Goal: Task Accomplishment & Management: Use online tool/utility

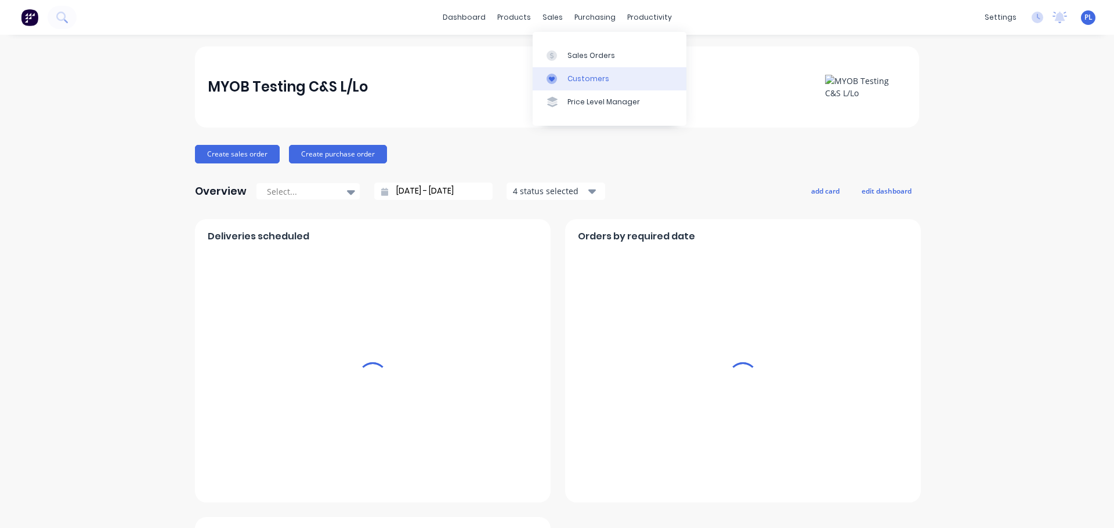
drag, startPoint x: 578, startPoint y: 79, endPoint x: 572, endPoint y: 81, distance: 6.1
click at [578, 79] on div "Customers" at bounding box center [588, 79] width 42 height 10
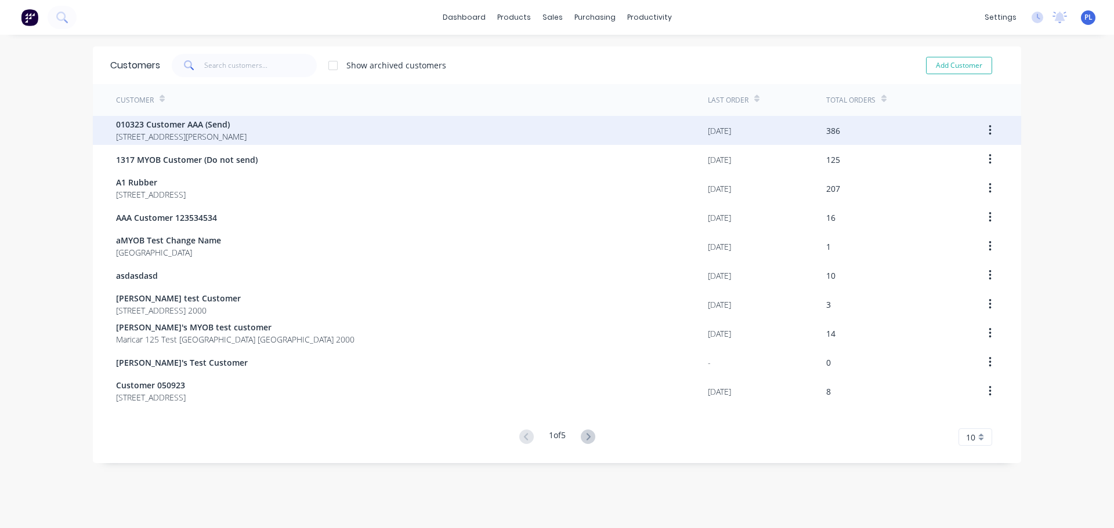
click at [205, 135] on span "[STREET_ADDRESS][PERSON_NAME]" at bounding box center [181, 137] width 131 height 12
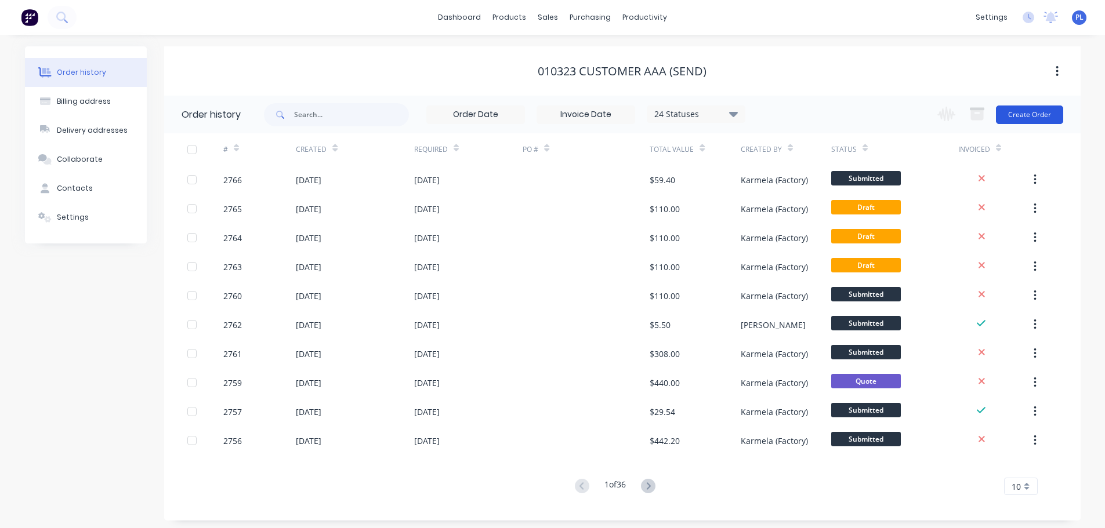
click at [1018, 108] on button "Create Order" at bounding box center [1029, 115] width 67 height 19
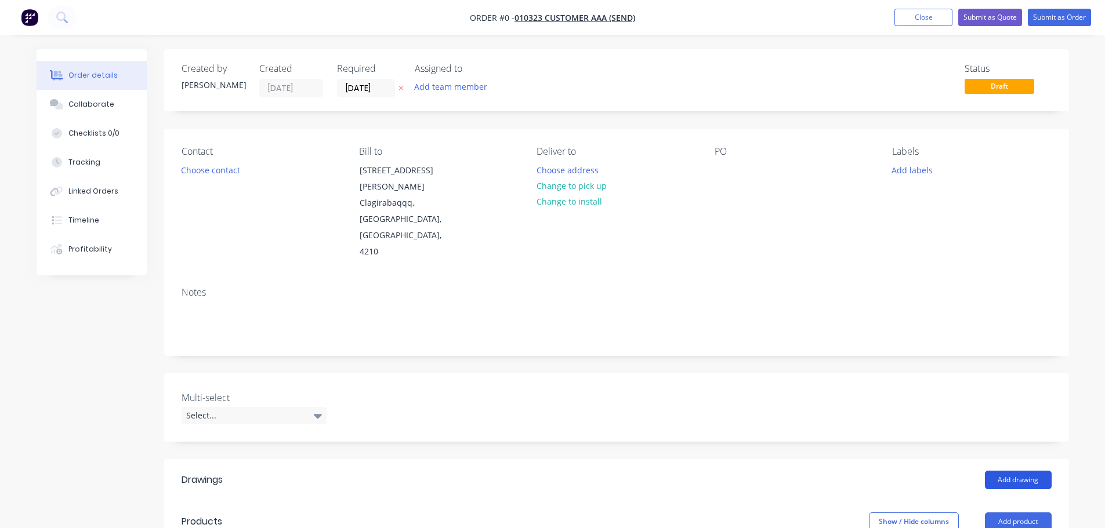
click at [1015, 471] on button "Add drawing" at bounding box center [1018, 480] width 67 height 19
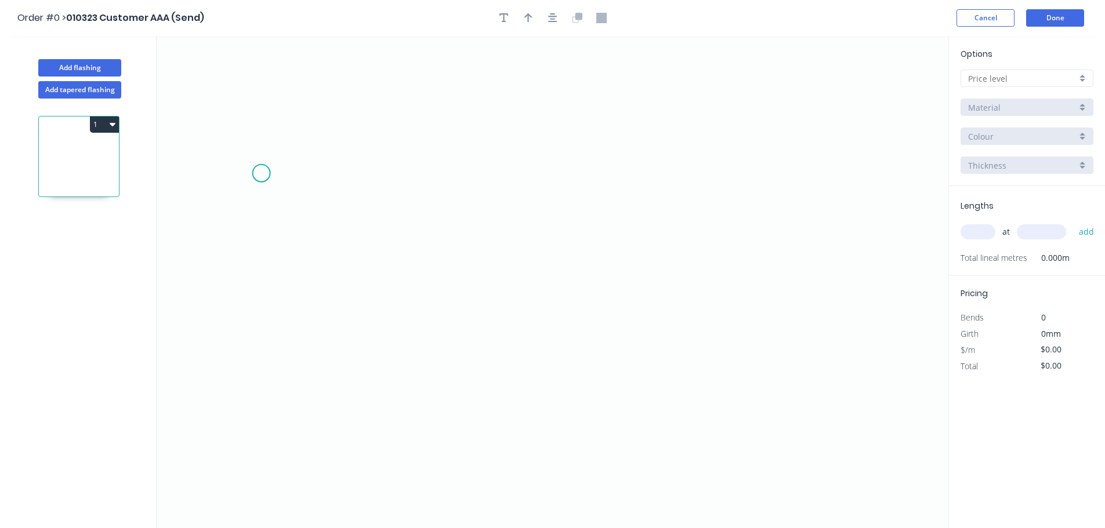
click at [261, 173] on icon "0" at bounding box center [553, 282] width 792 height 492
click at [448, 331] on icon "0" at bounding box center [553, 282] width 792 height 492
click at [341, 258] on tspan "?" at bounding box center [343, 259] width 6 height 19
click at [416, 207] on icon "0 5?" at bounding box center [553, 282] width 792 height 492
click at [340, 264] on tspan "?" at bounding box center [343, 259] width 6 height 19
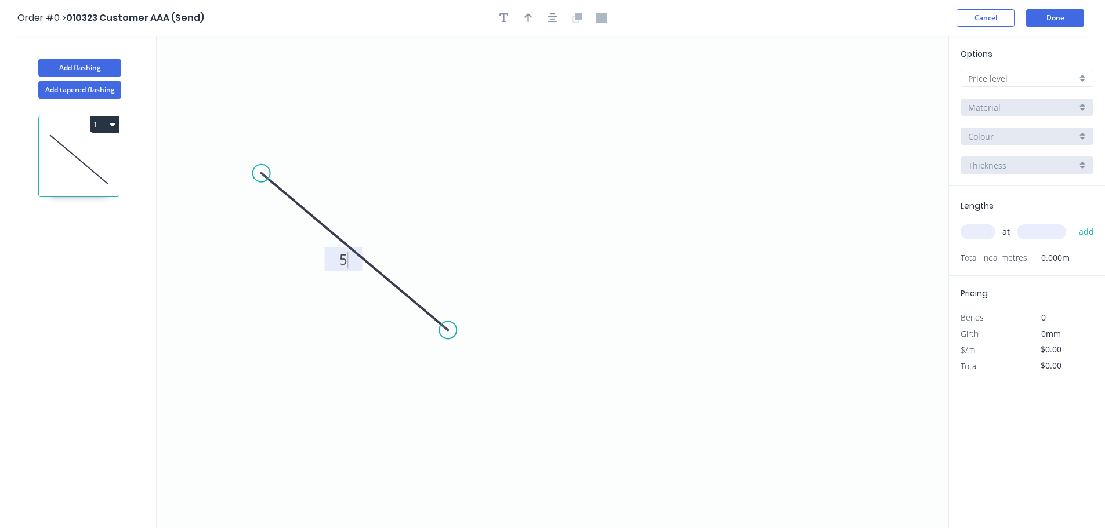
click at [401, 215] on icon "0 5" at bounding box center [553, 282] width 792 height 492
click at [91, 90] on button "Add tapered flashing" at bounding box center [79, 89] width 83 height 17
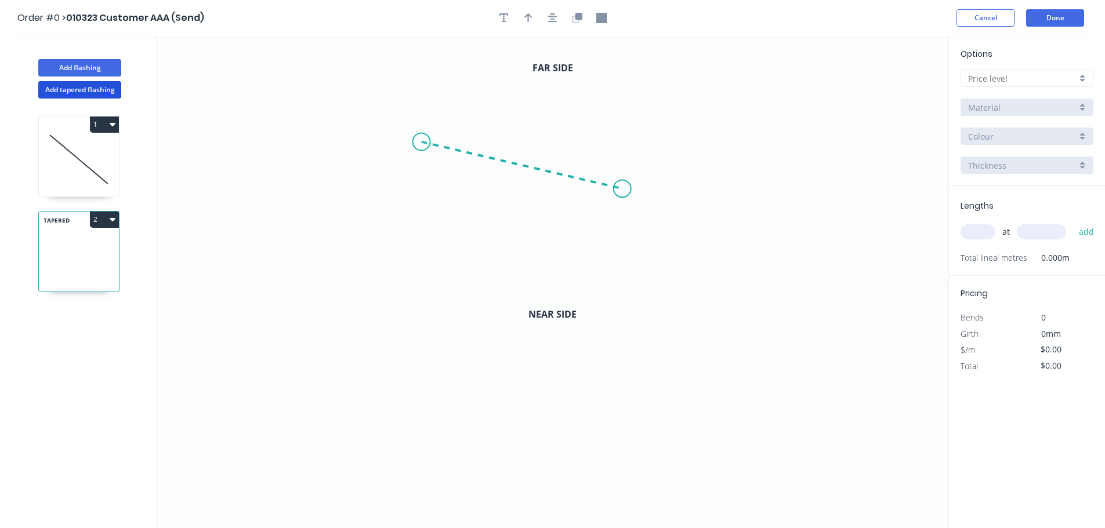
drag, startPoint x: 421, startPoint y: 142, endPoint x: 648, endPoint y: 192, distance: 232.8
click at [648, 192] on icon "0" at bounding box center [553, 159] width 792 height 246
click at [648, 192] on circle at bounding box center [648, 191] width 17 height 17
drag, startPoint x: 410, startPoint y: 425, endPoint x: 605, endPoint y: 426, distance: 194.9
click at [605, 426] on icon "0" at bounding box center [553, 405] width 792 height 247
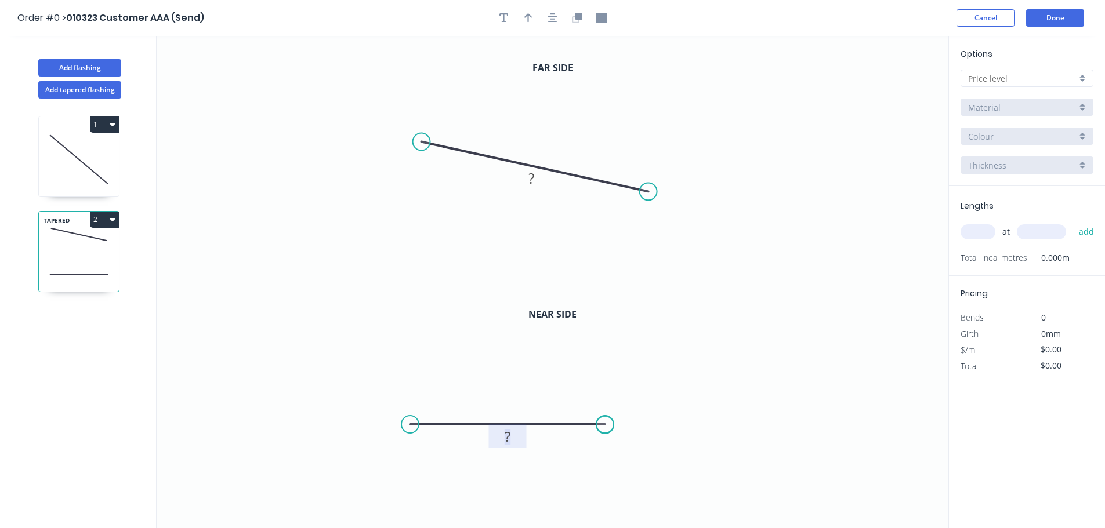
click at [515, 440] on rect at bounding box center [507, 437] width 23 height 16
click at [534, 172] on tspan "?" at bounding box center [531, 178] width 6 height 19
click at [760, 212] on icon "0 3" at bounding box center [553, 159] width 792 height 246
click at [971, 231] on input "text" at bounding box center [977, 231] width 35 height 15
type input "3"
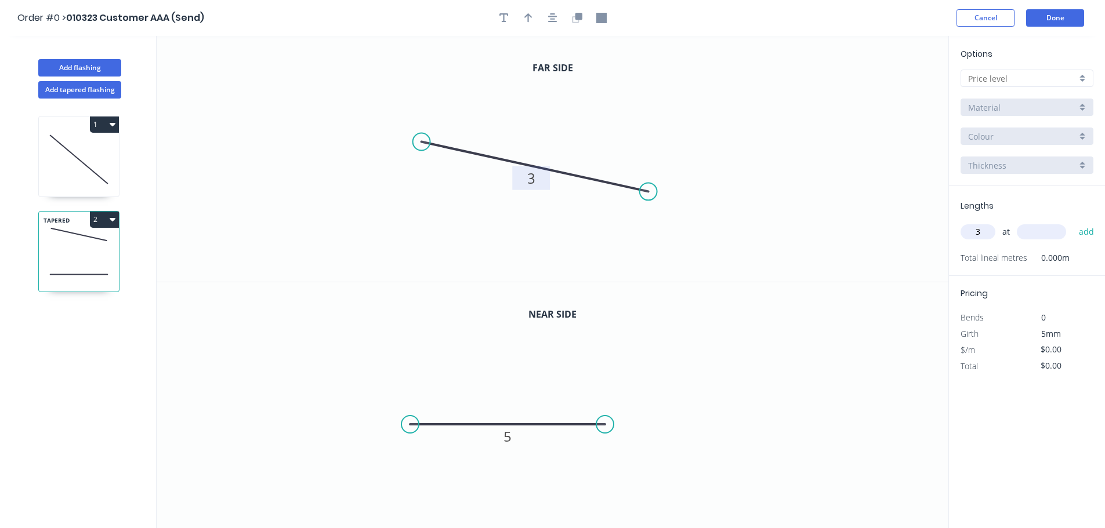
click at [1040, 230] on input "text" at bounding box center [1041, 231] width 49 height 15
type input "123"
click at [995, 87] on div "Options A B Material Colour Thickness" at bounding box center [1027, 117] width 156 height 139
click at [994, 81] on input "text" at bounding box center [1022, 79] width 108 height 12
click at [977, 100] on div "A" at bounding box center [1027, 100] width 132 height 20
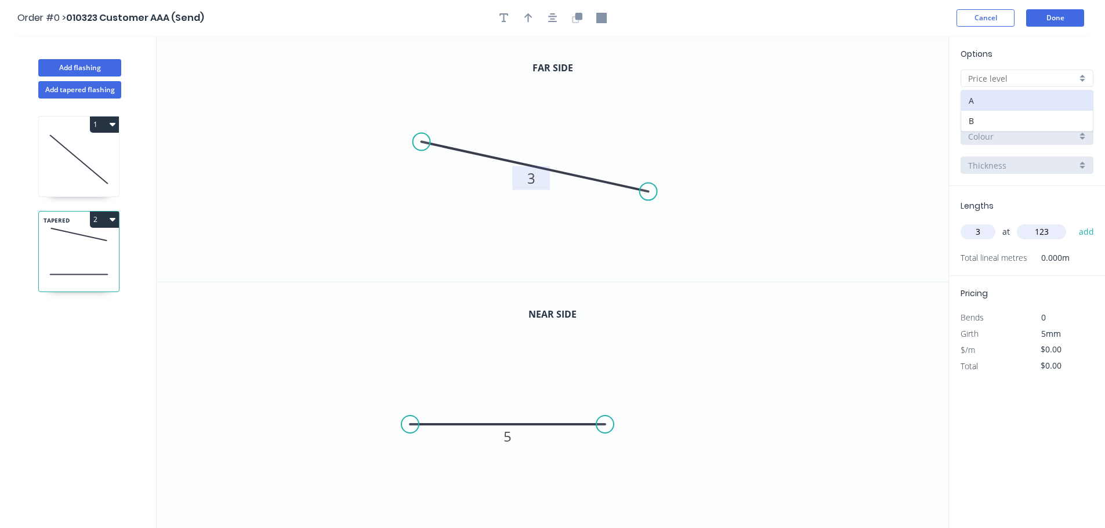
type input "A"
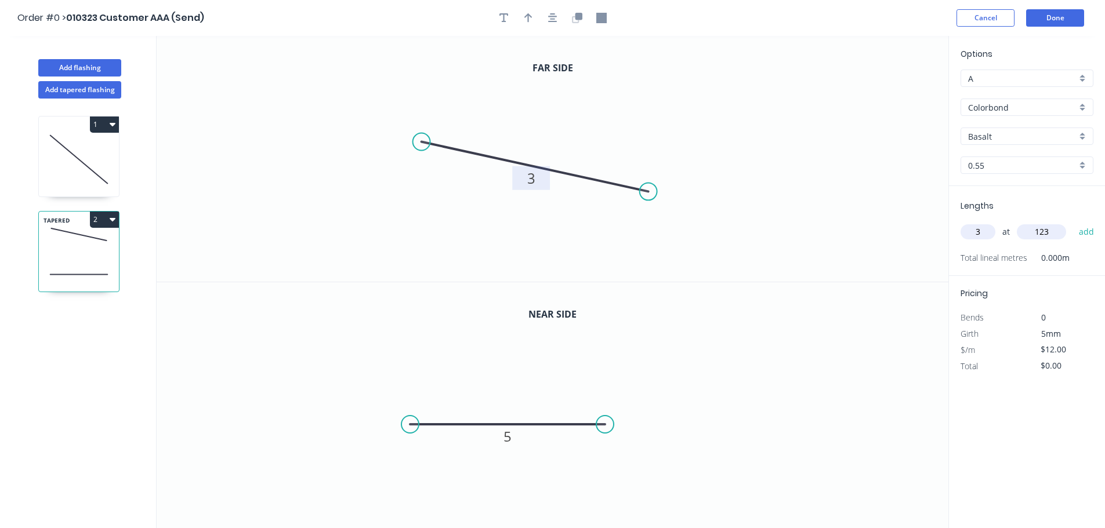
click at [60, 152] on icon at bounding box center [79, 159] width 80 height 74
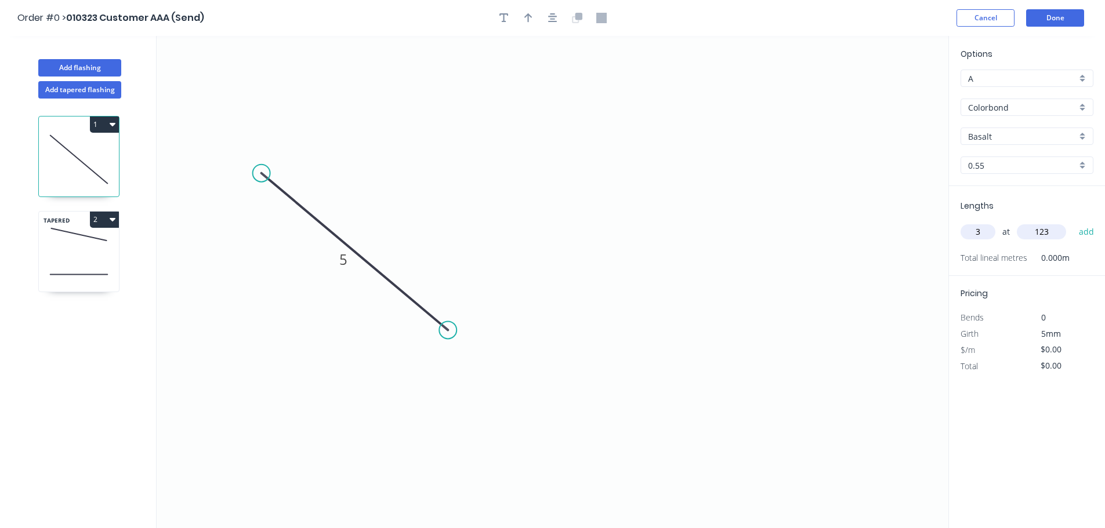
type input "$1.00"
click at [1062, 15] on button "Done" at bounding box center [1055, 17] width 58 height 17
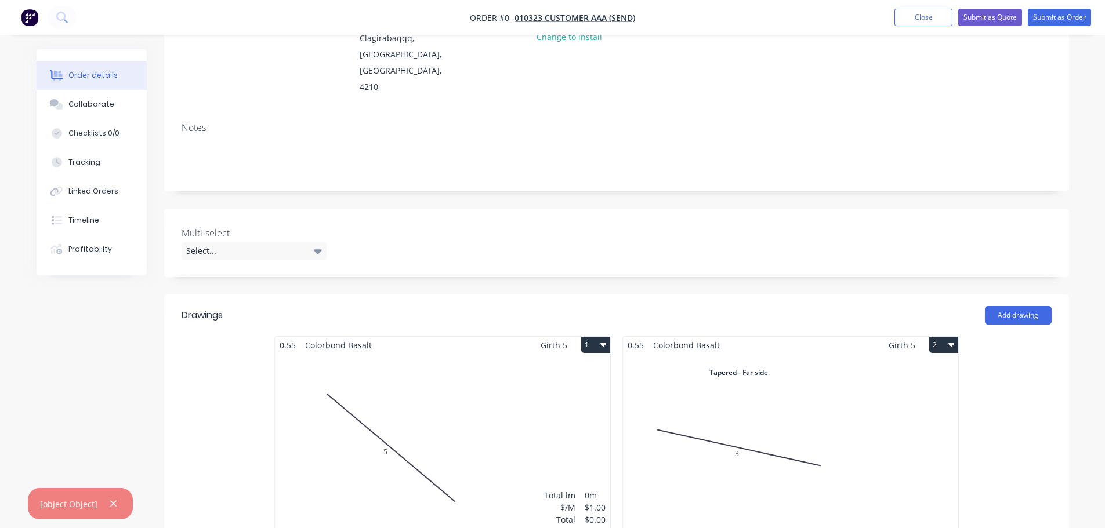
scroll to position [290, 0]
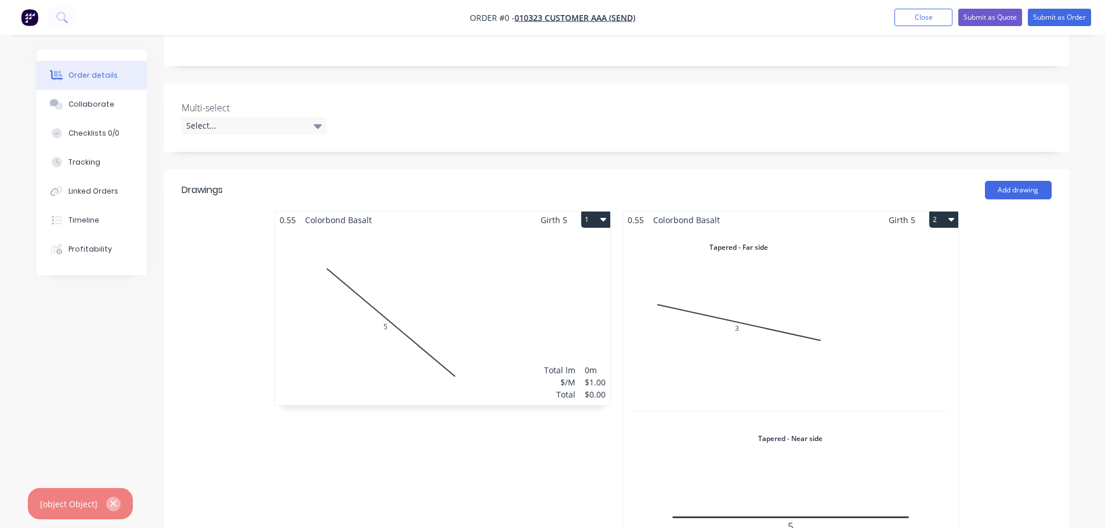
click at [106, 506] on button "button" at bounding box center [113, 504] width 15 height 15
click at [833, 304] on div "Total lm $/M Total 0m $12.00 $0.00" at bounding box center [790, 420] width 335 height 382
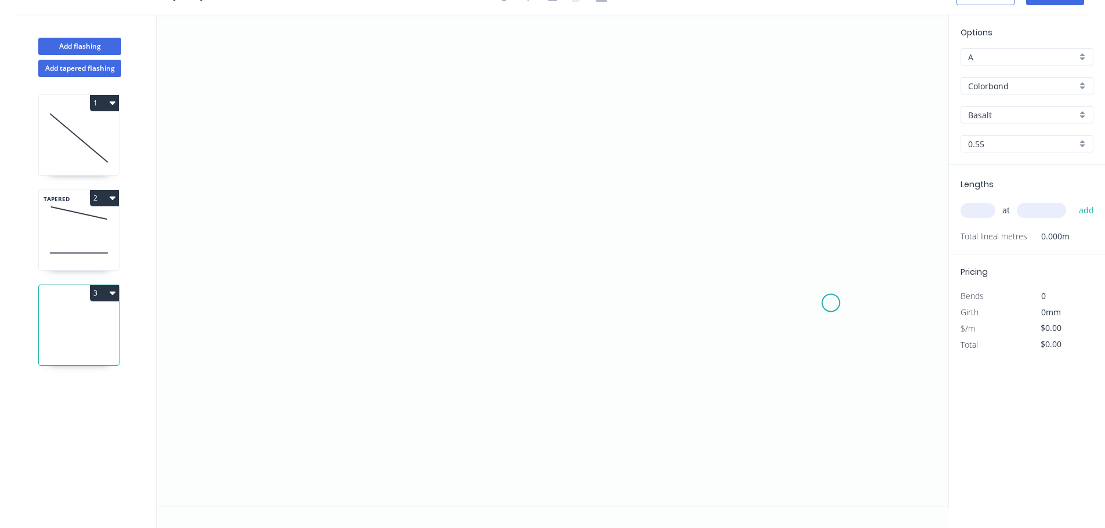
scroll to position [21, 0]
click at [988, 208] on input "text" at bounding box center [977, 210] width 35 height 15
type input "3"
click at [1023, 214] on input "text" at bounding box center [1041, 210] width 49 height 15
type input "1234"
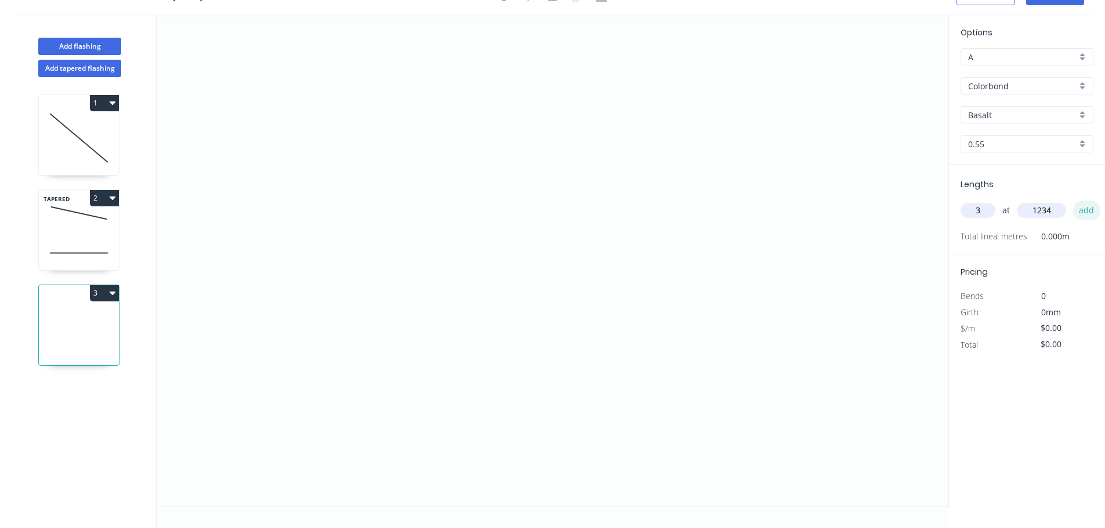
click at [1088, 210] on button "add" at bounding box center [1086, 211] width 27 height 20
click at [1060, 318] on div "Pricing Bends 0 Girth 0mm $/m $0.00 Total $0.00" at bounding box center [1027, 320] width 156 height 99
click at [1046, 346] on input "$0.00" at bounding box center [1060, 344] width 39 height 16
type input "$50.00"
type input "$185.10"
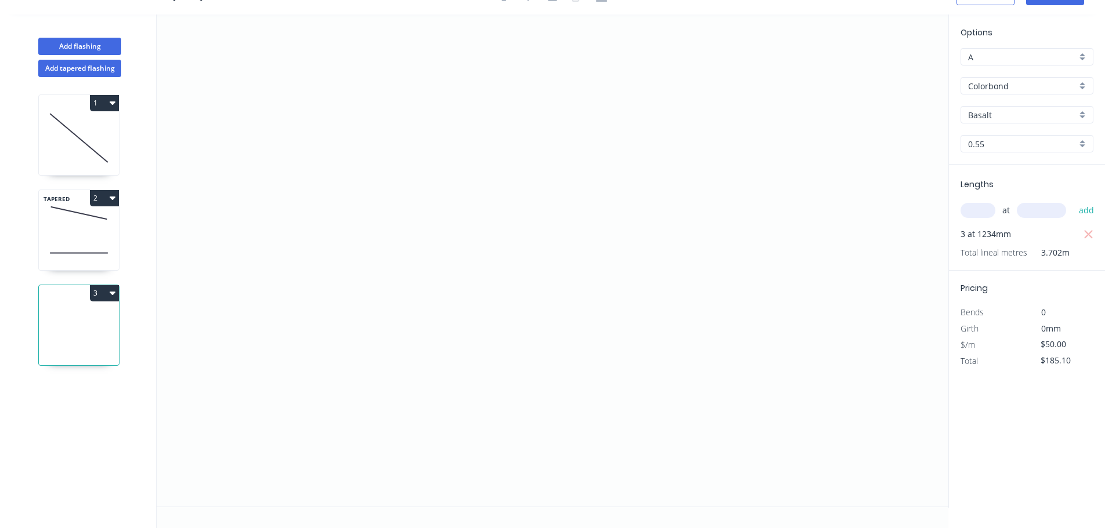
drag, startPoint x: 1010, startPoint y: 419, endPoint x: 781, endPoint y: 360, distance: 237.2
click at [1001, 418] on div "Options A A Colorbond Colorbond Colorbond Ultra Copy of Colorbond Ultra Basalt …" at bounding box center [1026, 262] width 157 height 494
click at [69, 207] on icon at bounding box center [79, 213] width 80 height 34
type input "$12.00"
type input "$0.00"
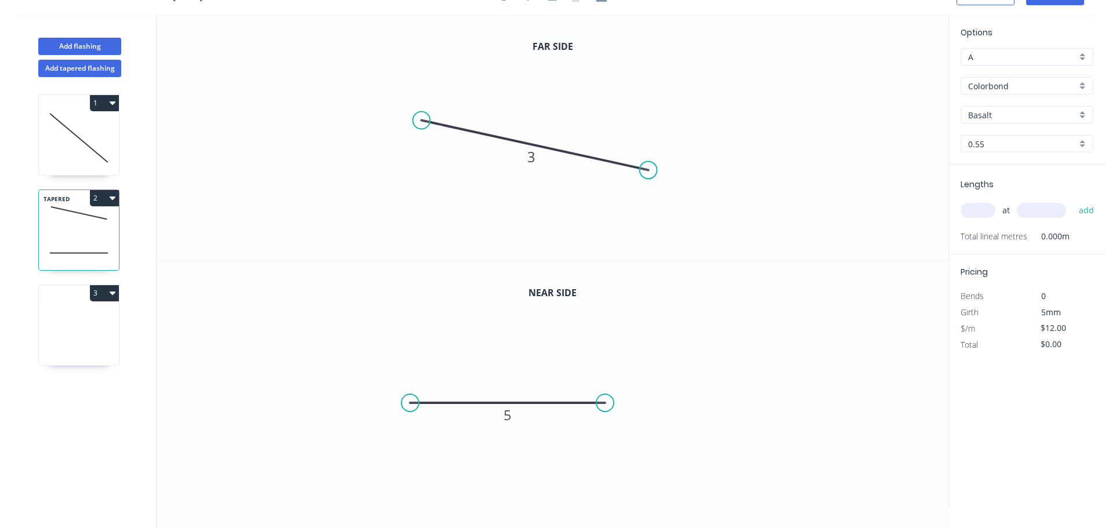
click at [973, 202] on div "at add" at bounding box center [1027, 211] width 135 height 20
drag, startPoint x: 995, startPoint y: 212, endPoint x: 980, endPoint y: 209, distance: 15.9
click at [992, 212] on div "at add" at bounding box center [1027, 211] width 135 height 20
drag, startPoint x: 980, startPoint y: 209, endPoint x: 1039, endPoint y: 208, distance: 59.2
click at [980, 209] on input "text" at bounding box center [977, 210] width 35 height 15
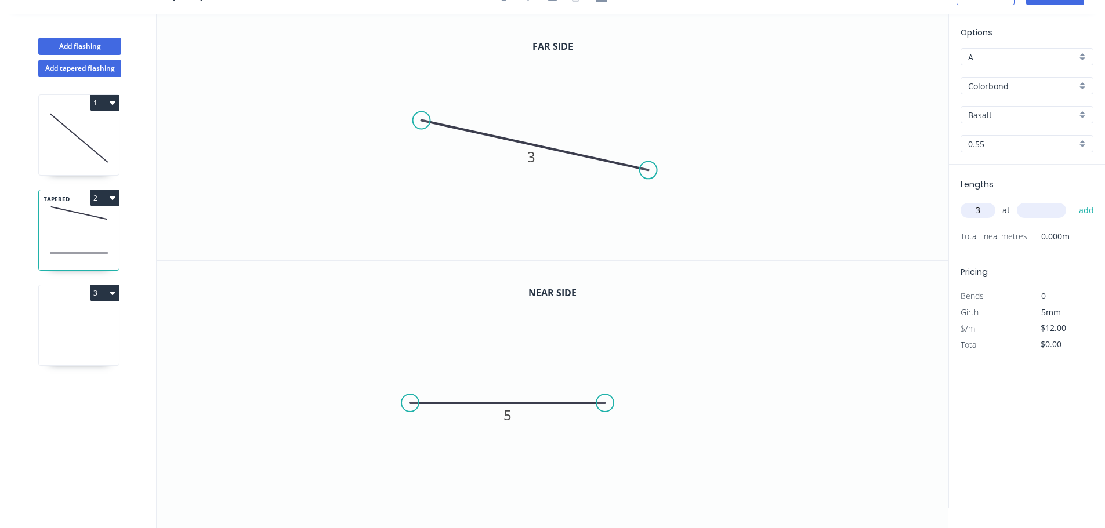
type input "3"
click at [1045, 205] on input "text" at bounding box center [1041, 210] width 49 height 15
type input "213"
click at [1087, 212] on button "add" at bounding box center [1086, 211] width 27 height 20
type input "$36.00"
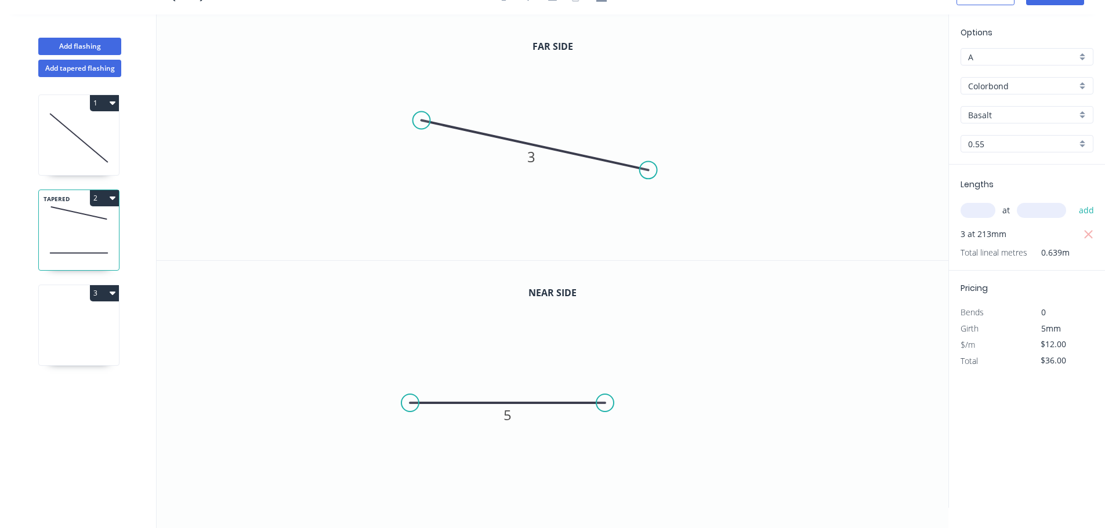
click at [111, 291] on icon "button" at bounding box center [113, 292] width 6 height 9
click at [83, 344] on div "Delete" at bounding box center [63, 345] width 89 height 17
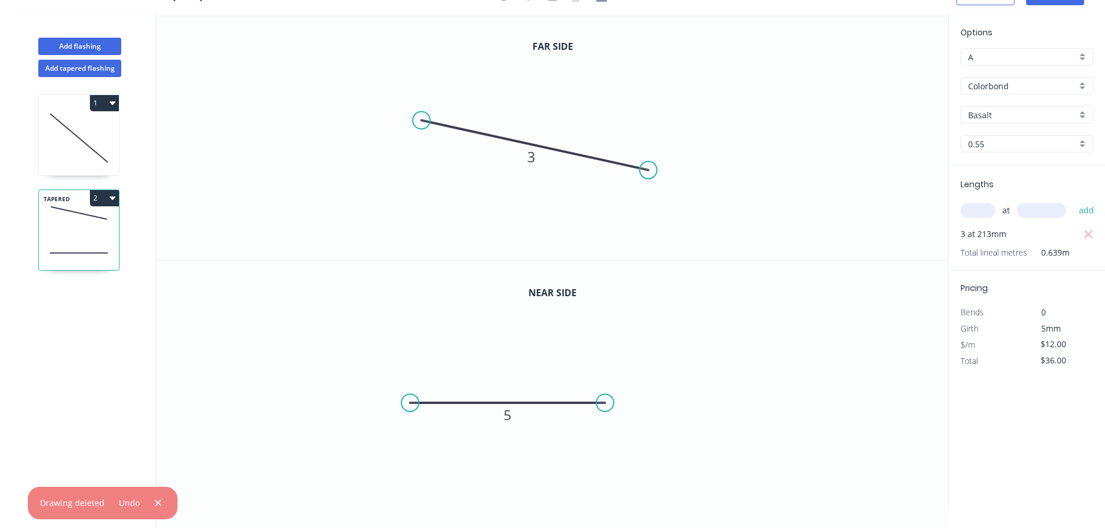
click at [63, 110] on div "1" at bounding box center [79, 103] width 80 height 16
type input "$1.00"
type input "$0.00"
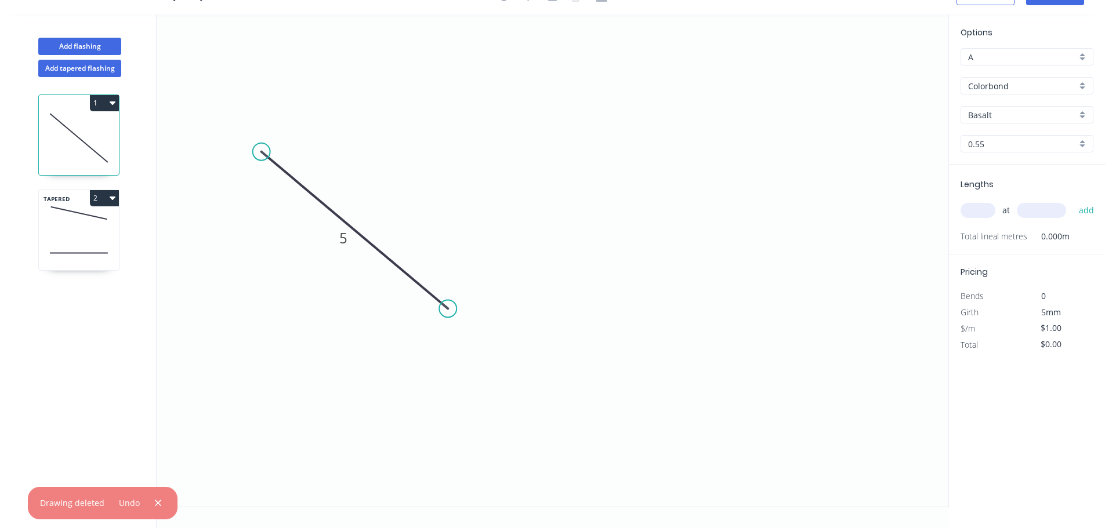
drag, startPoint x: 984, startPoint y: 222, endPoint x: 973, endPoint y: 204, distance: 21.1
click at [974, 211] on div "at add" at bounding box center [1027, 210] width 135 height 31
click at [973, 204] on input "text" at bounding box center [977, 210] width 35 height 15
type input "1"
click at [1026, 208] on input "text" at bounding box center [1041, 210] width 49 height 15
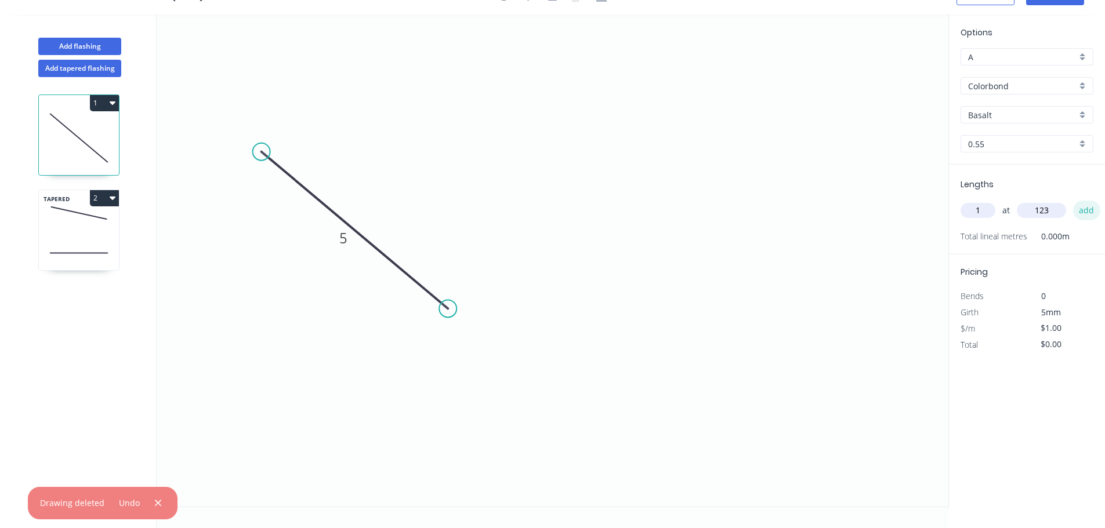
type input "123"
click at [1082, 209] on button "add" at bounding box center [1086, 211] width 27 height 20
type input "$1.00"
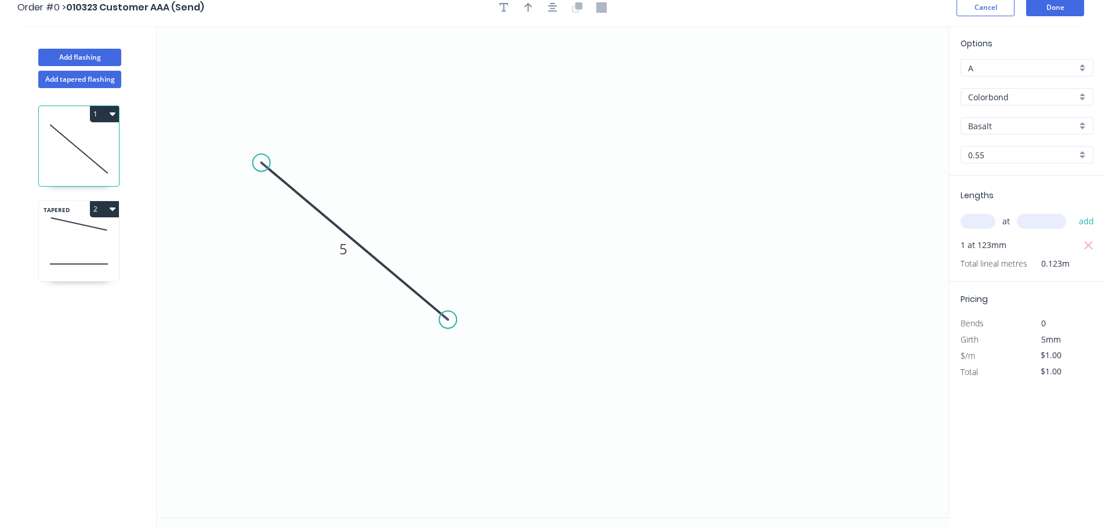
scroll to position [0, 0]
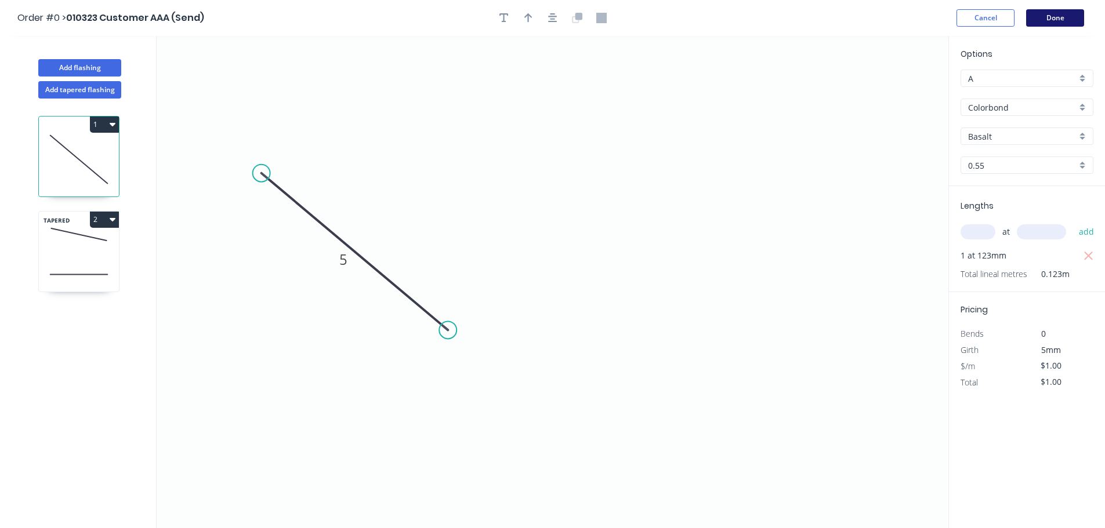
click at [1064, 22] on button "Done" at bounding box center [1055, 17] width 58 height 17
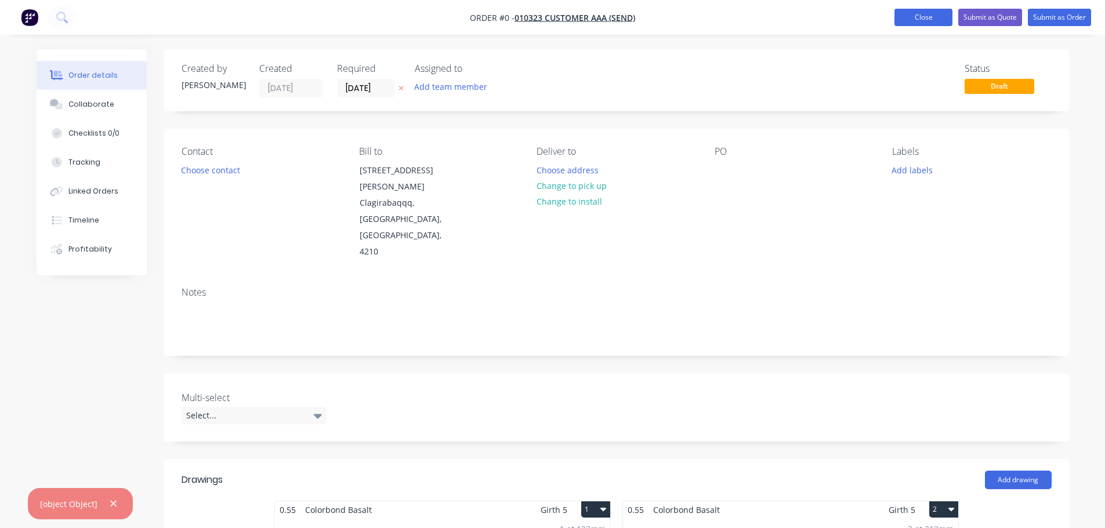
click at [940, 11] on button "Close" at bounding box center [923, 17] width 58 height 17
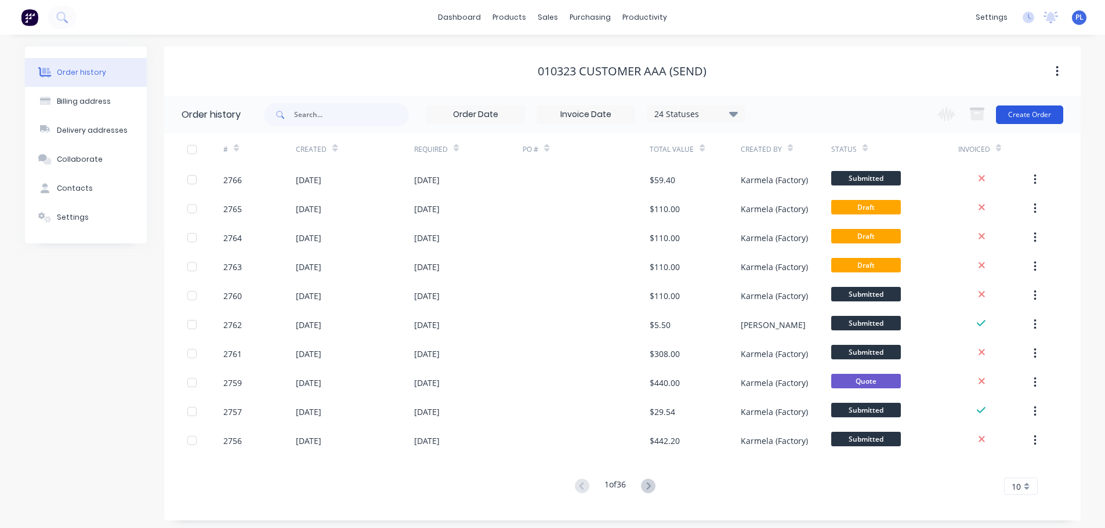
click at [1022, 112] on button "Create Order" at bounding box center [1029, 115] width 67 height 19
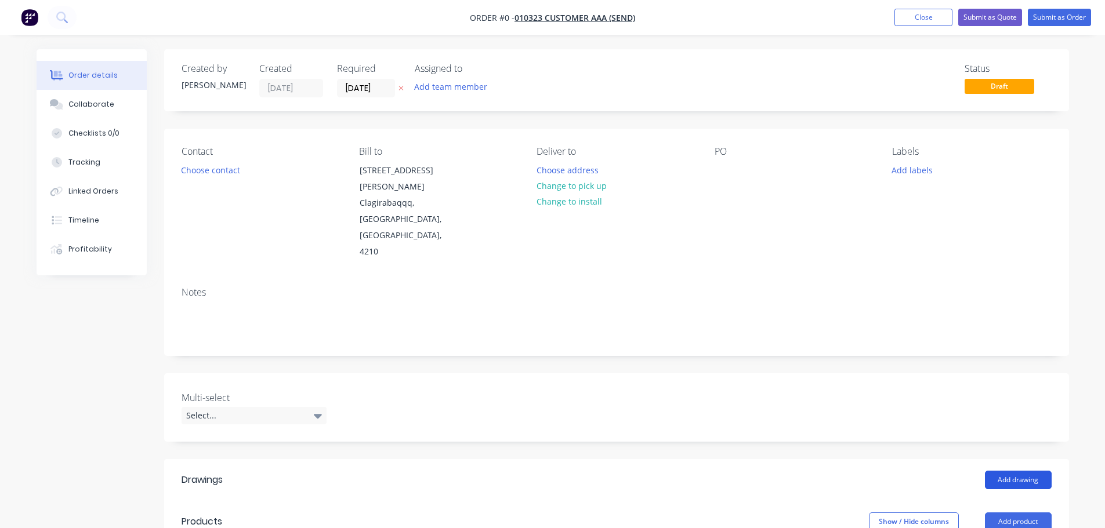
click at [998, 471] on button "Add drawing" at bounding box center [1018, 480] width 67 height 19
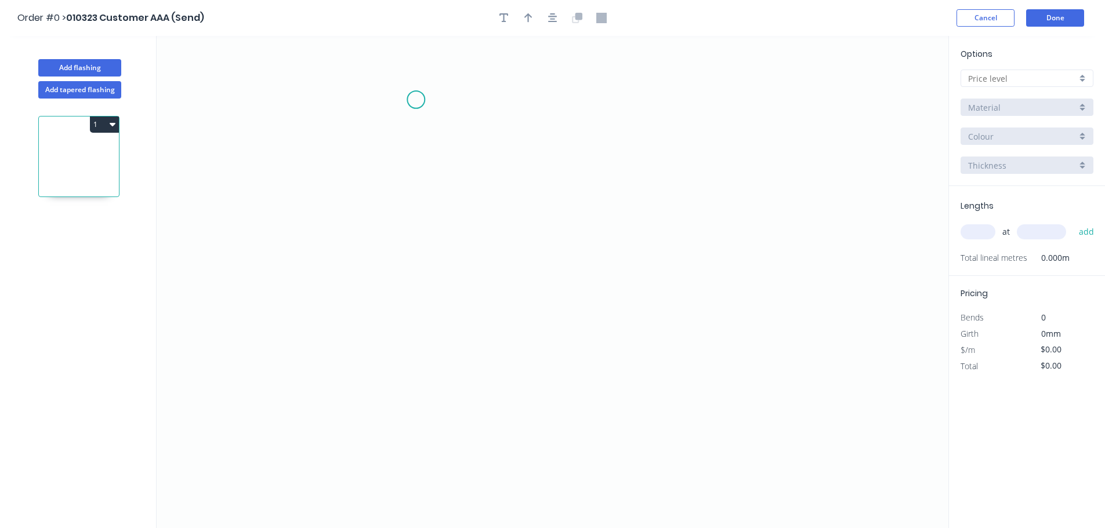
click at [424, 147] on icon "0" at bounding box center [553, 282] width 792 height 492
click at [491, 367] on icon "0" at bounding box center [553, 282] width 792 height 492
click at [436, 251] on rect at bounding box center [440, 257] width 23 height 16
click at [648, 260] on icon "0 5" at bounding box center [553, 282] width 792 height 492
click at [973, 226] on input "text" at bounding box center [977, 231] width 35 height 15
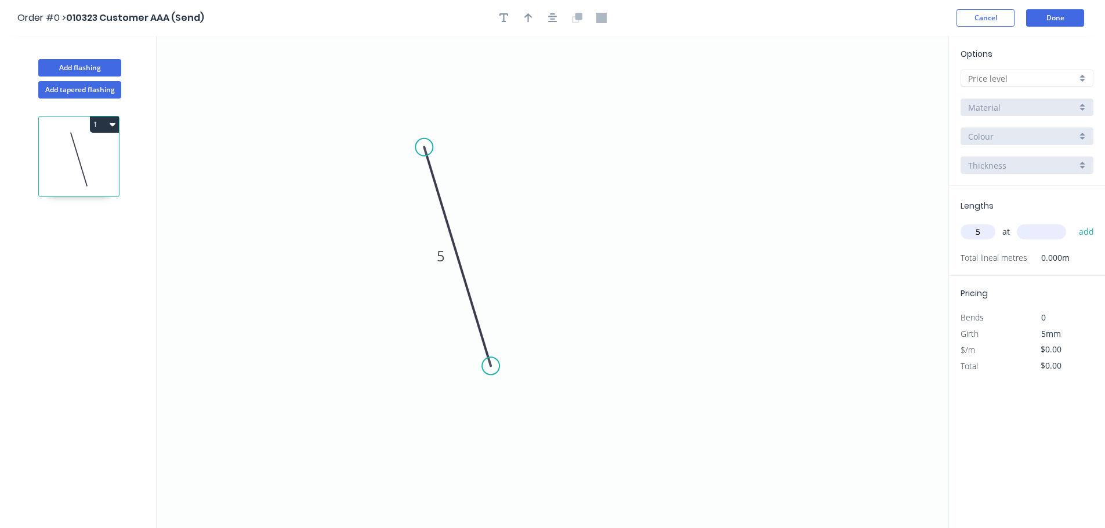
type input "5"
click at [1039, 238] on input "text" at bounding box center [1041, 231] width 49 height 15
type input "1234"
click at [1082, 237] on button "add" at bounding box center [1086, 232] width 27 height 20
click at [1016, 78] on input "text" at bounding box center [1022, 79] width 108 height 12
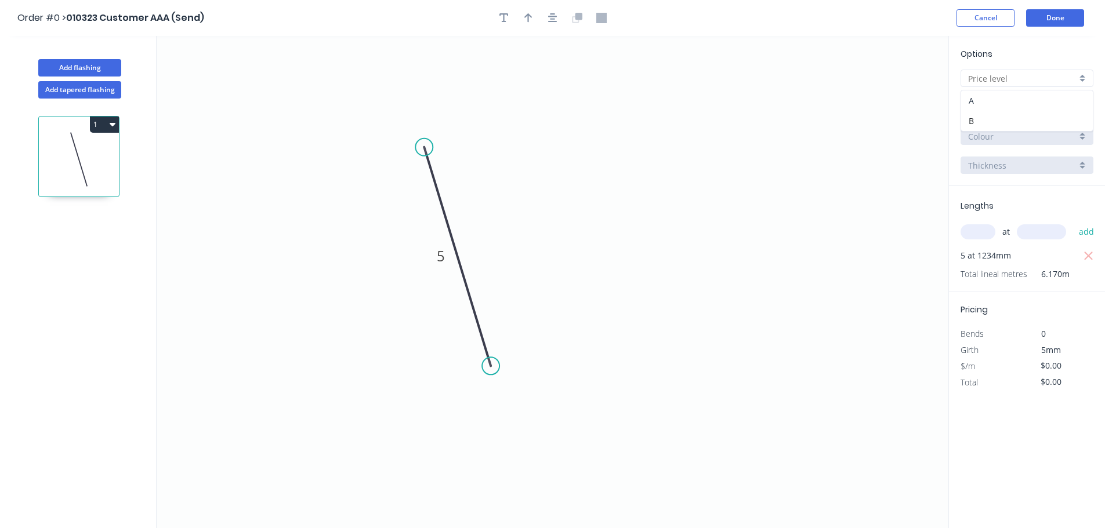
click at [994, 107] on div "A" at bounding box center [1027, 100] width 132 height 20
type input "A"
type input "$1.00"
type input "$6.17"
click at [1041, 19] on button "Done" at bounding box center [1055, 17] width 58 height 17
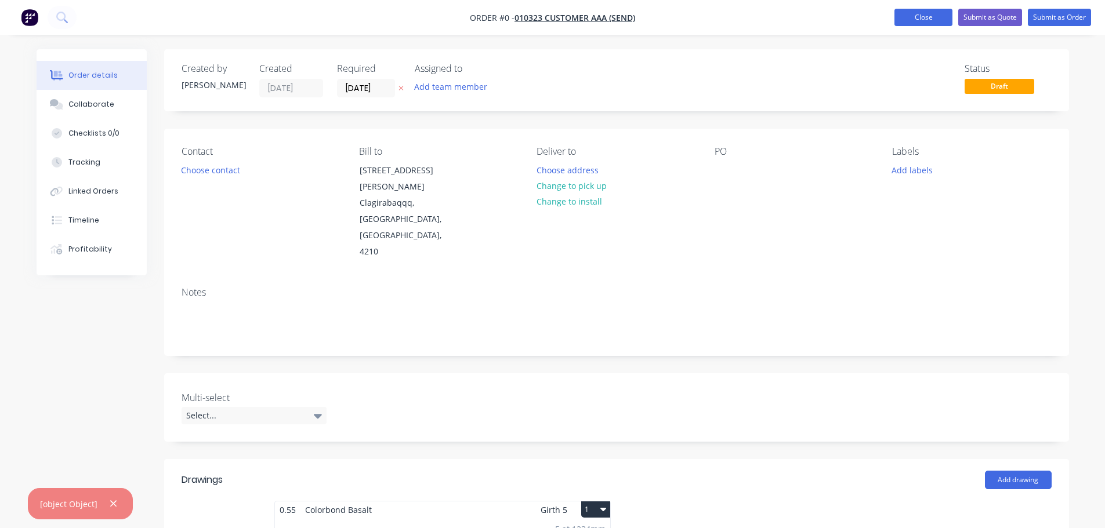
click at [921, 24] on button "Close" at bounding box center [923, 17] width 58 height 17
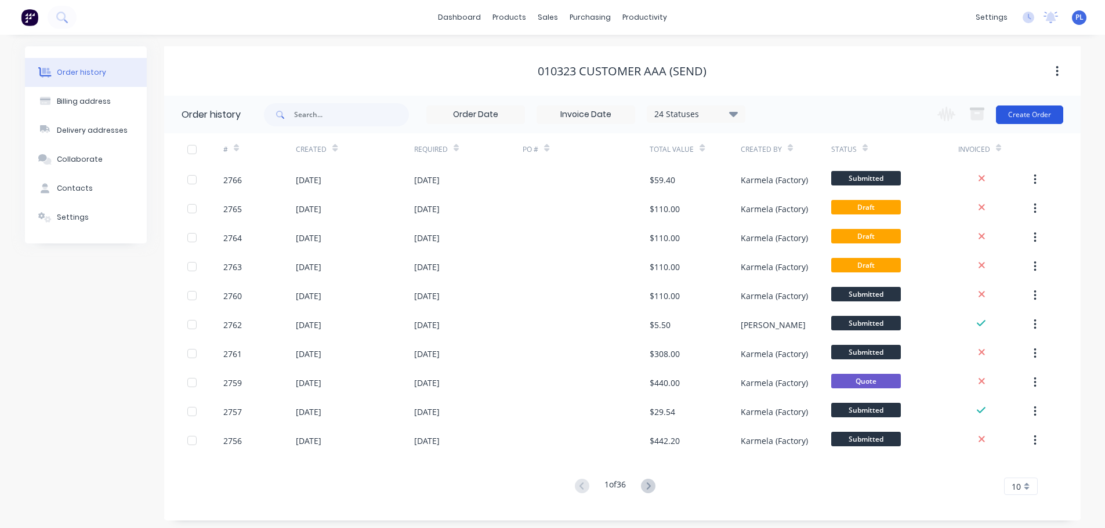
click at [1039, 121] on button "Create Order" at bounding box center [1029, 115] width 67 height 19
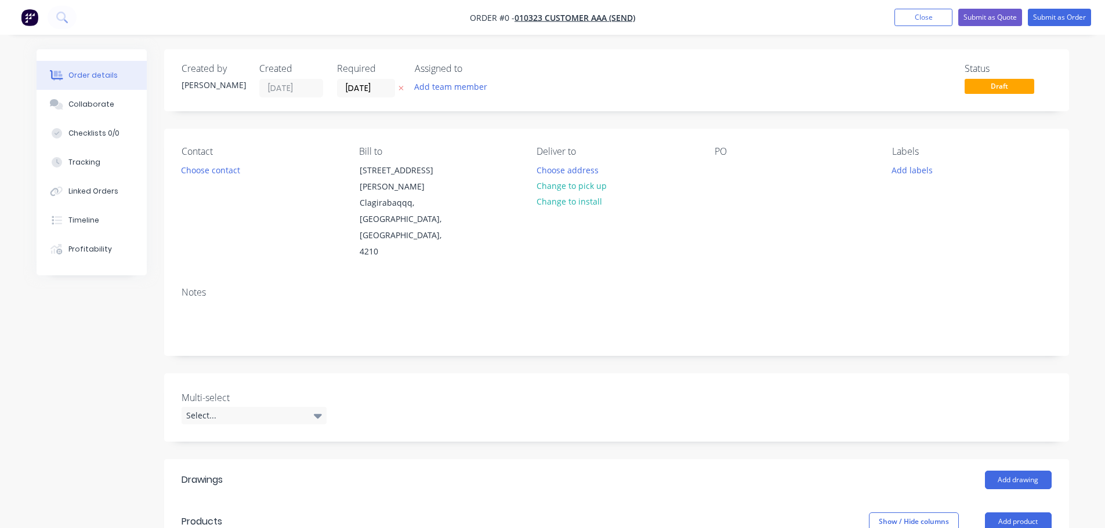
drag, startPoint x: 1001, startPoint y: 498, endPoint x: 965, endPoint y: 445, distance: 64.2
click at [1001, 513] on button "Add product" at bounding box center [1018, 522] width 67 height 19
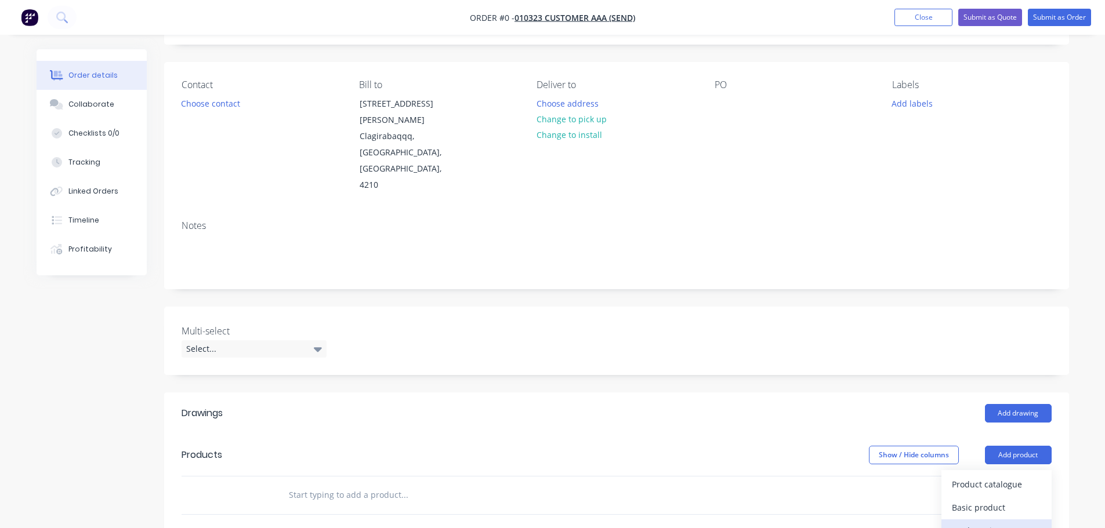
scroll to position [174, 0]
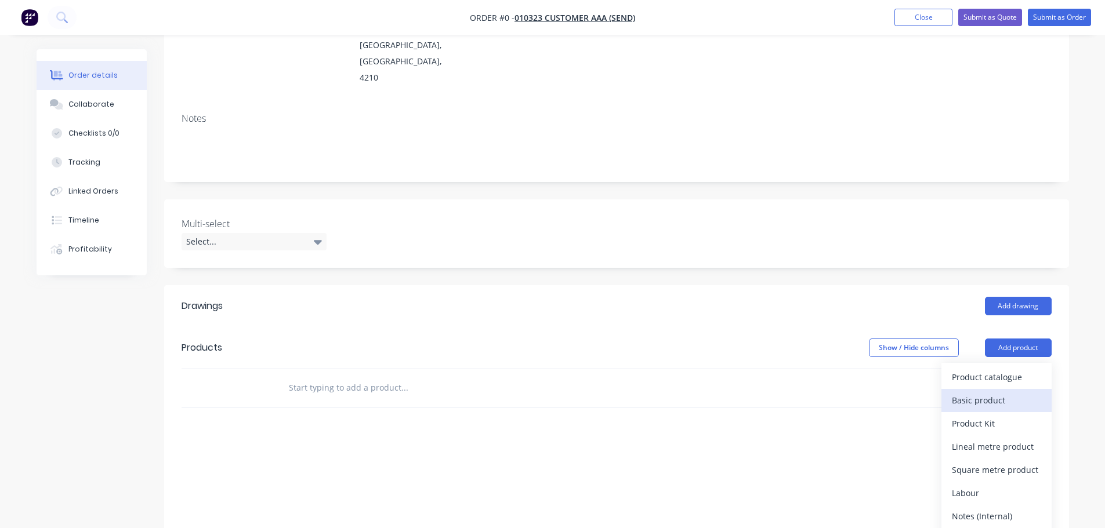
click at [988, 392] on div "Basic product" at bounding box center [996, 400] width 89 height 17
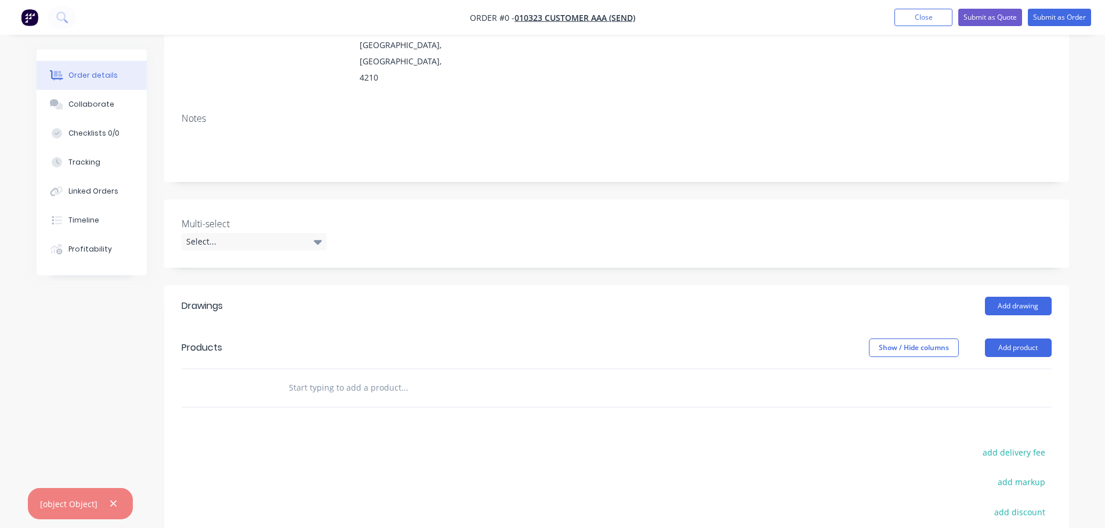
click at [118, 507] on div at bounding box center [108, 504] width 23 height 15
click at [114, 504] on icon "button" at bounding box center [114, 504] width 8 height 10
click at [27, 21] on img "button" at bounding box center [29, 17] width 17 height 17
